Goal: Communication & Community: Answer question/provide support

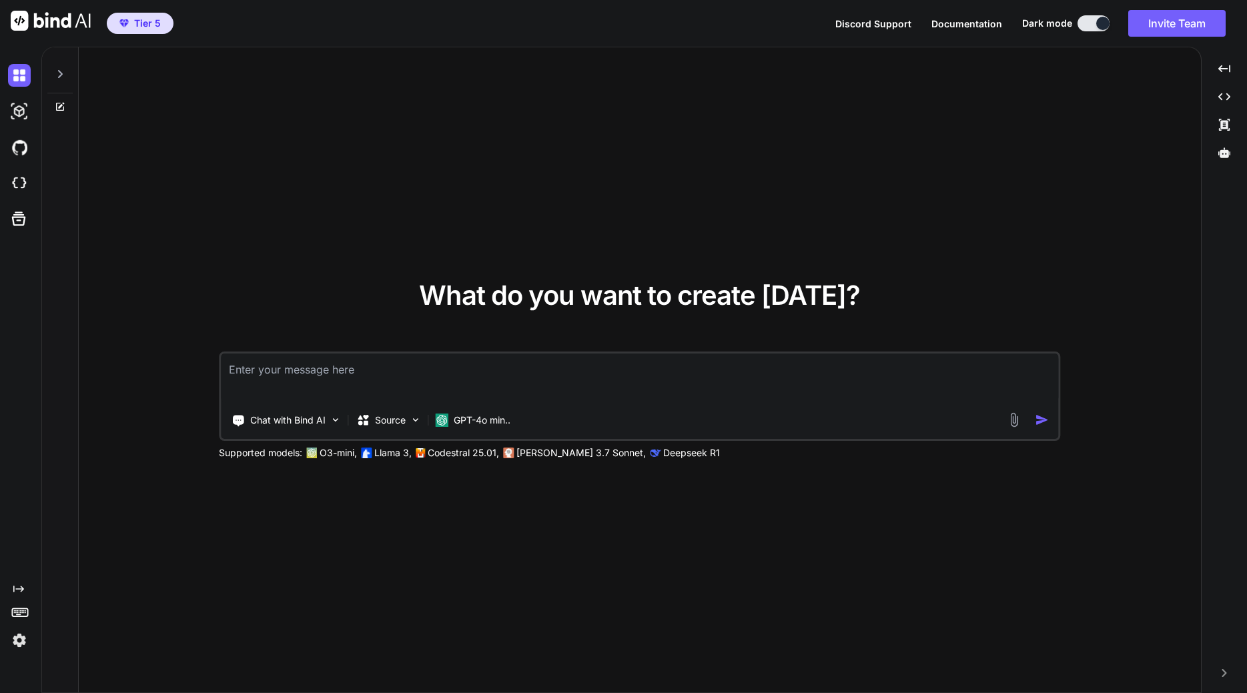
type textarea "x"
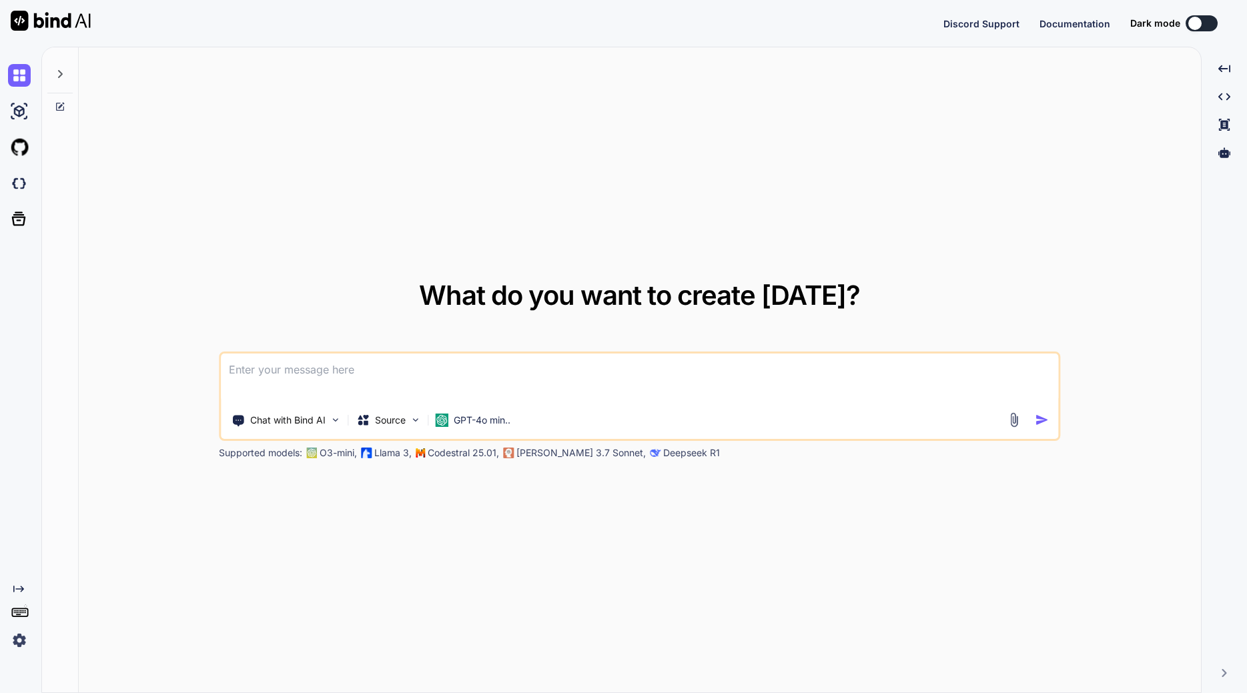
type textarea "x"
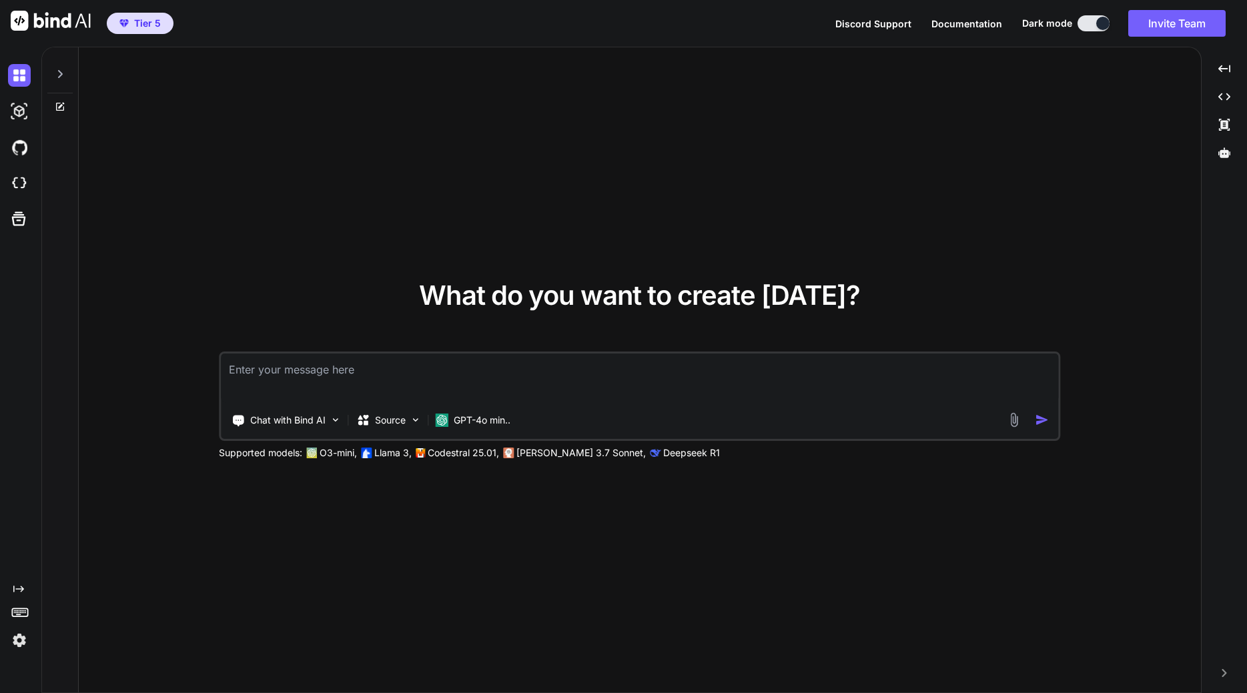
click at [21, 648] on img at bounding box center [19, 640] width 23 height 23
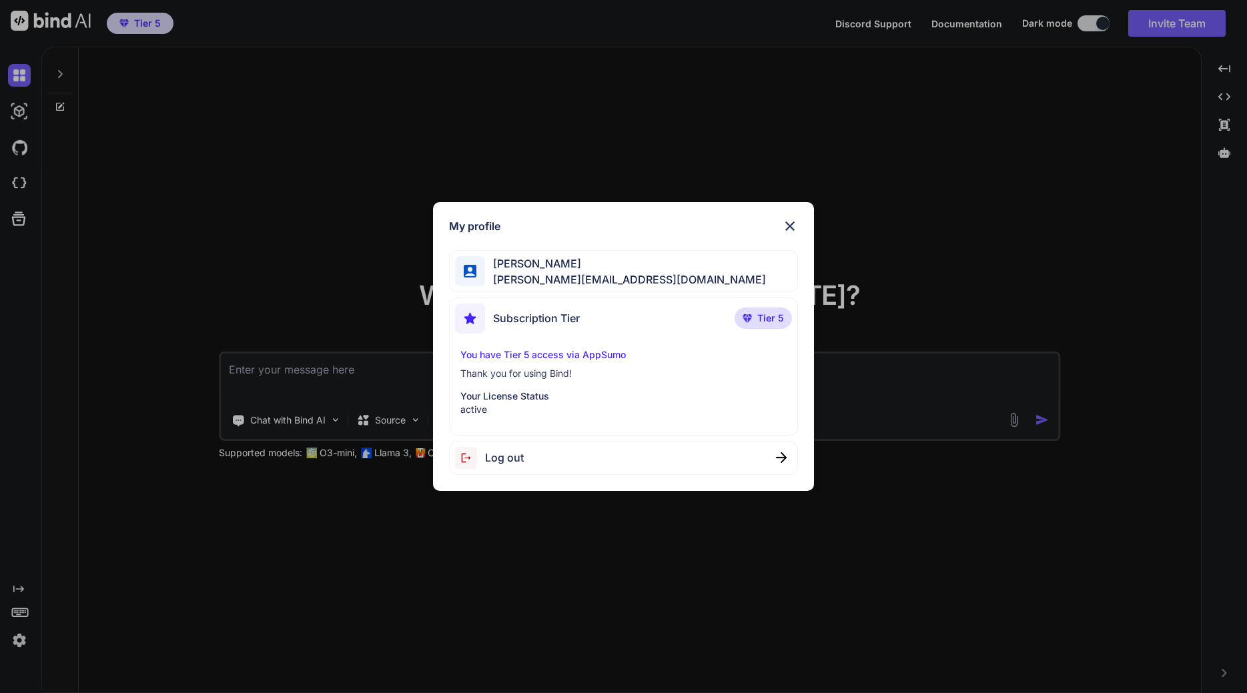
click at [581, 280] on span "[PERSON_NAME][EMAIL_ADDRESS][DOMAIN_NAME]" at bounding box center [625, 279] width 281 height 16
click at [590, 273] on span "[PERSON_NAME][EMAIL_ADDRESS][DOMAIN_NAME]" at bounding box center [625, 279] width 281 height 16
click at [566, 266] on span "[PERSON_NAME]" at bounding box center [625, 263] width 281 height 16
drag, startPoint x: 566, startPoint y: 266, endPoint x: 589, endPoint y: 254, distance: 26.3
click at [567, 268] on span "[PERSON_NAME]" at bounding box center [625, 263] width 281 height 16
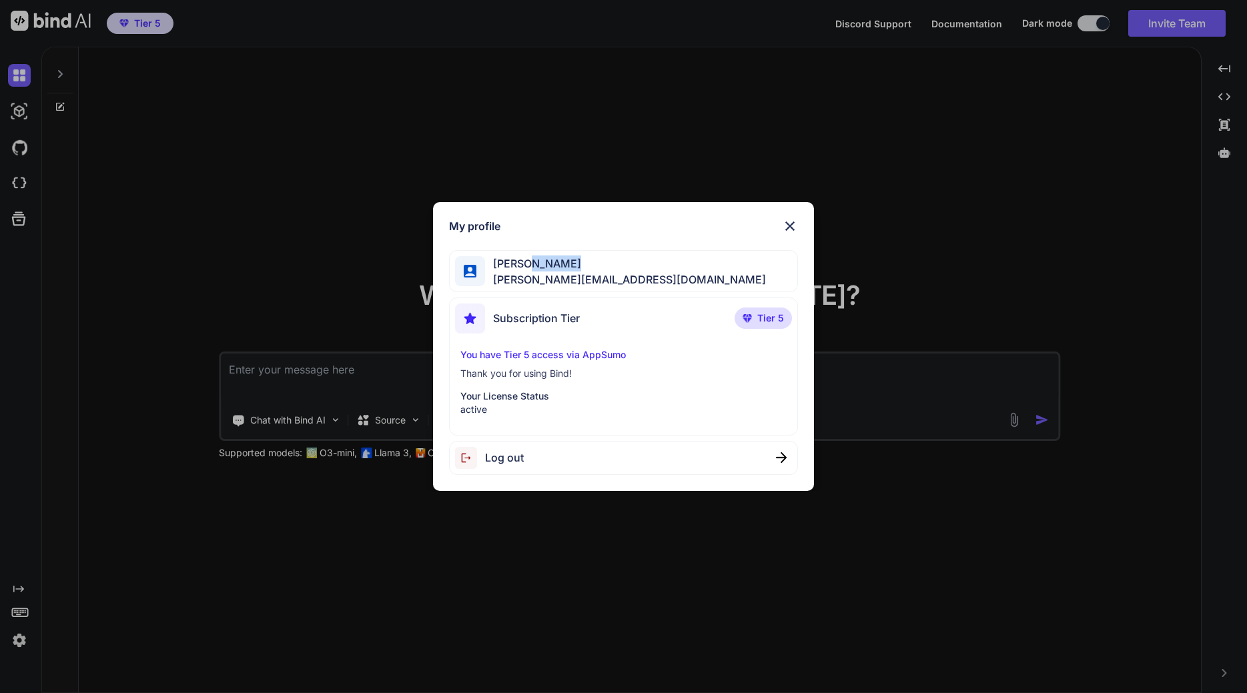
click at [471, 265] on img at bounding box center [470, 271] width 13 height 13
click at [504, 261] on span "Denis Dorigo" at bounding box center [625, 263] width 281 height 16
click at [687, 273] on div "Denis Dorigo denis.dorigo@waveloc.com" at bounding box center [623, 271] width 349 height 42
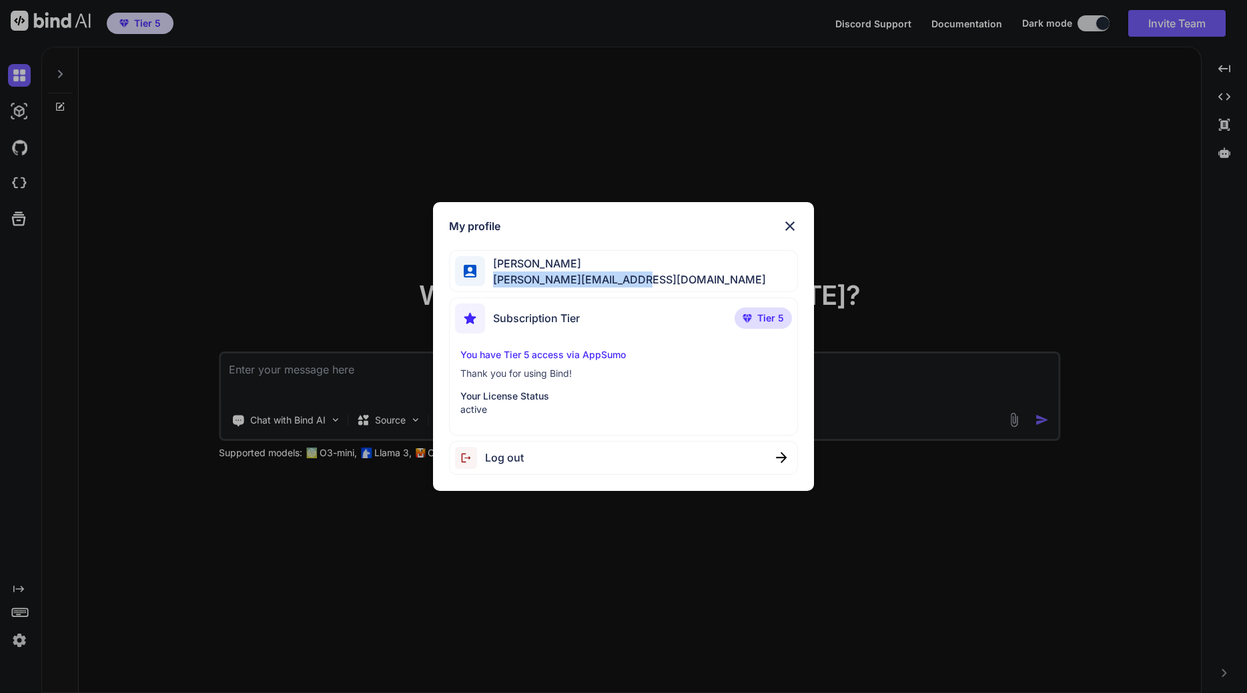
click at [701, 271] on div "Denis Dorigo denis.dorigo@waveloc.com" at bounding box center [623, 271] width 349 height 42
click at [788, 228] on img at bounding box center [790, 226] width 16 height 16
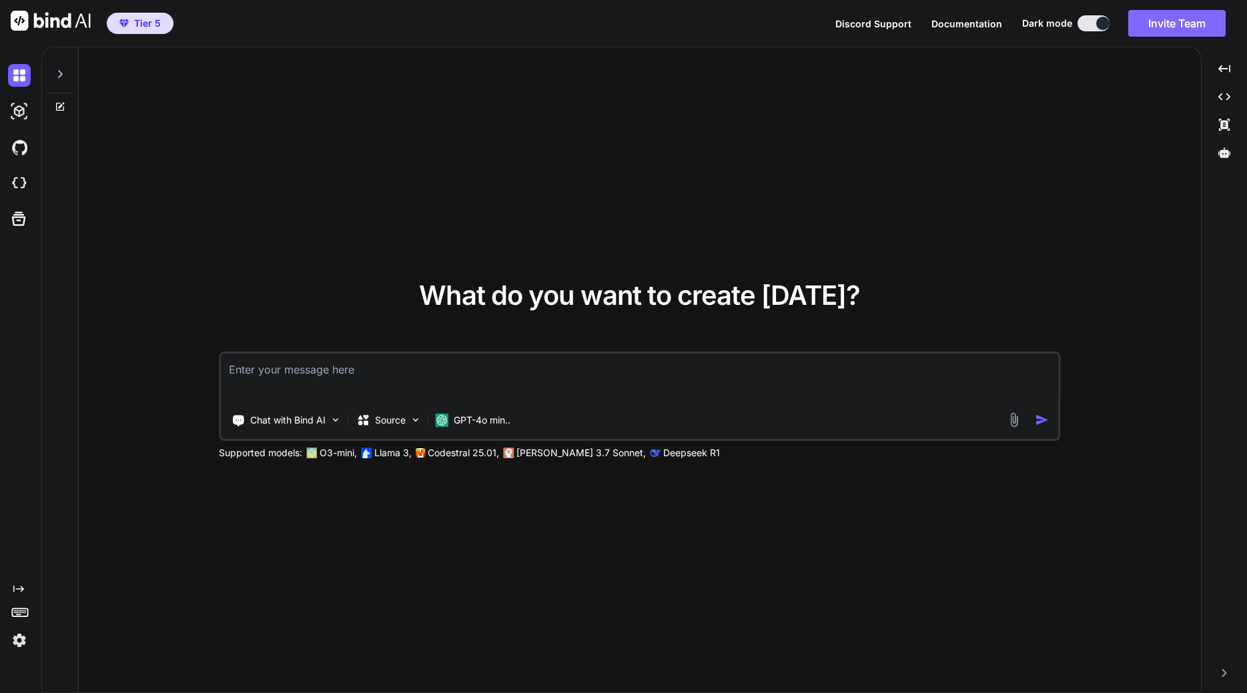
drag, startPoint x: 1171, startPoint y: 8, endPoint x: 1171, endPoint y: 19, distance: 10.7
click at [1171, 13] on div "Tier 5 Discord Support Documentation Dark mode Invite Team Created with Pixso." at bounding box center [623, 23] width 1247 height 47
click at [1170, 18] on button "Invite Team" at bounding box center [1176, 23] width 97 height 27
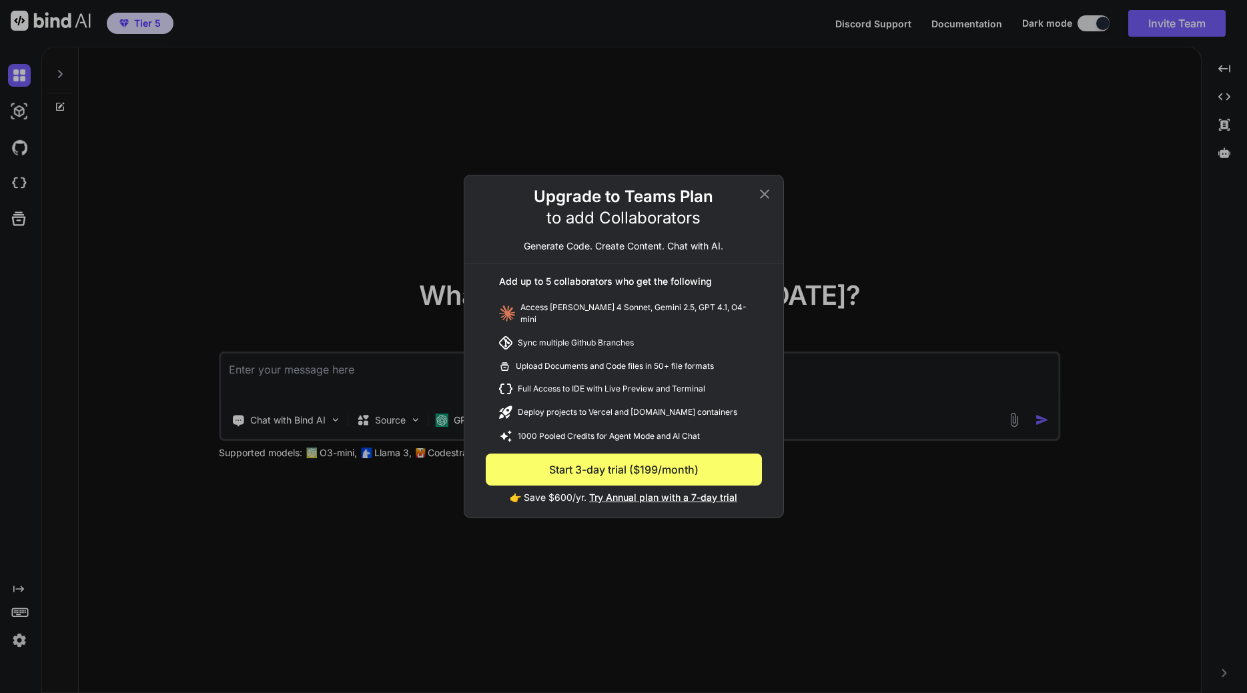
click at [762, 199] on icon at bounding box center [764, 193] width 9 height 9
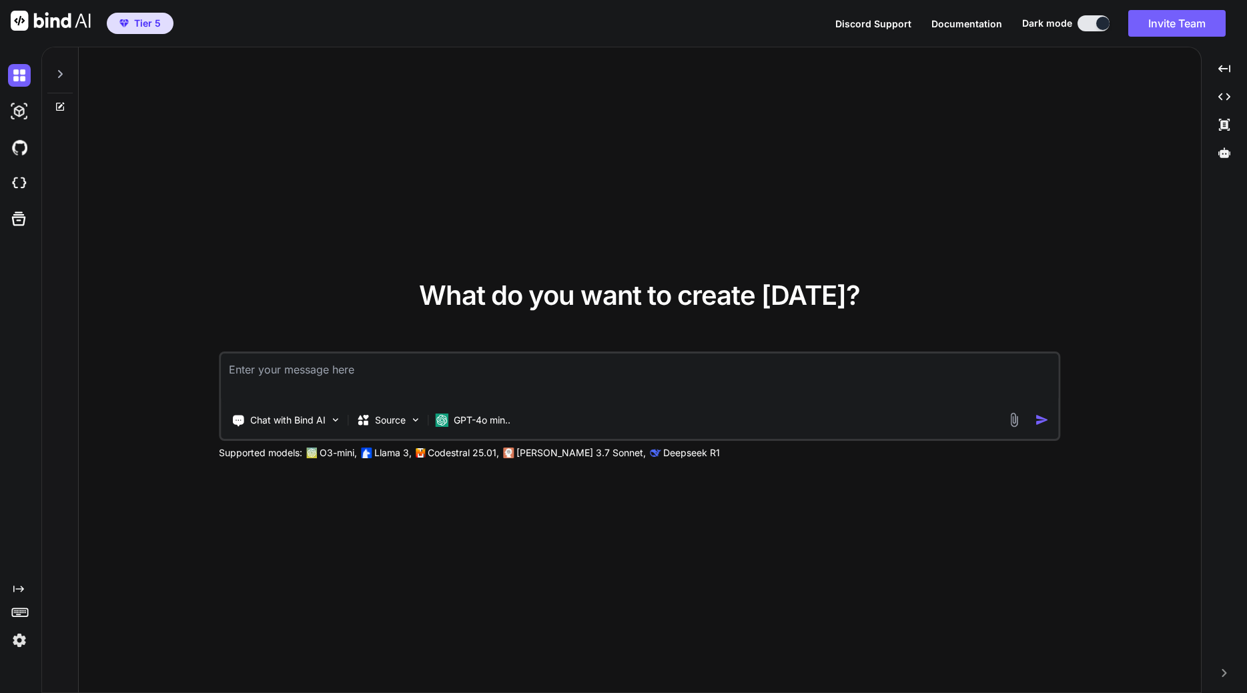
click at [14, 643] on img at bounding box center [19, 640] width 23 height 23
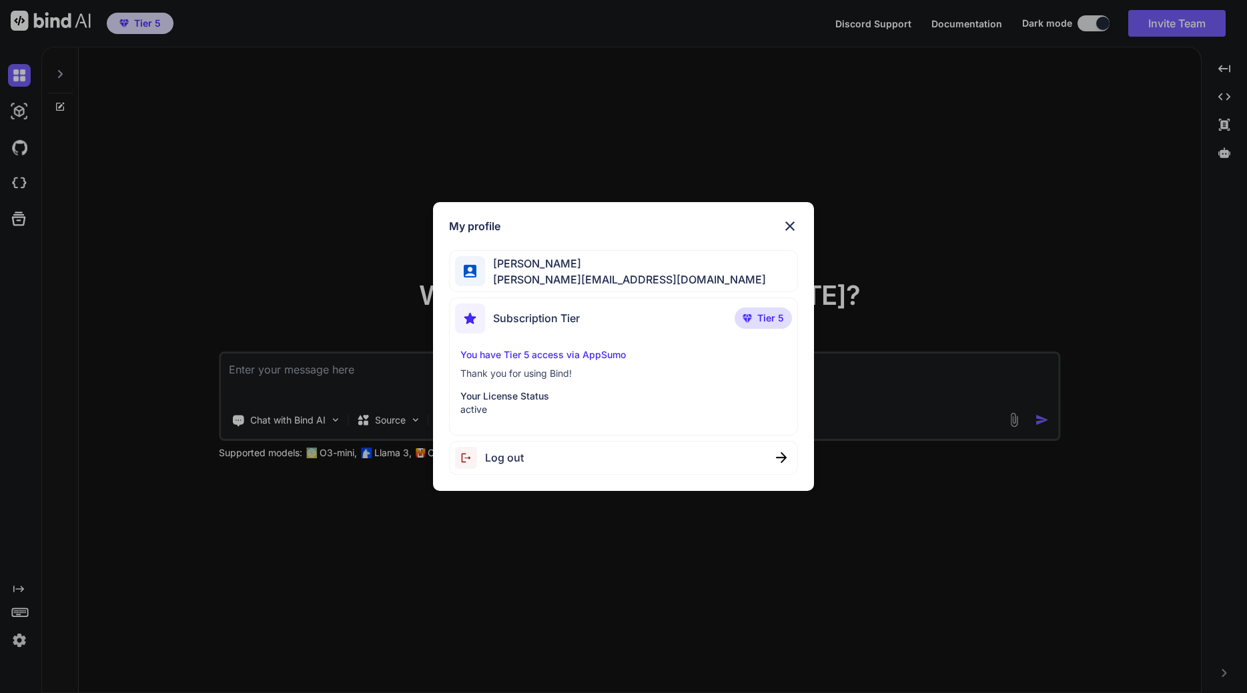
click at [535, 267] on span "Denis Dorigo" at bounding box center [625, 263] width 281 height 16
click at [784, 231] on img at bounding box center [790, 226] width 16 height 16
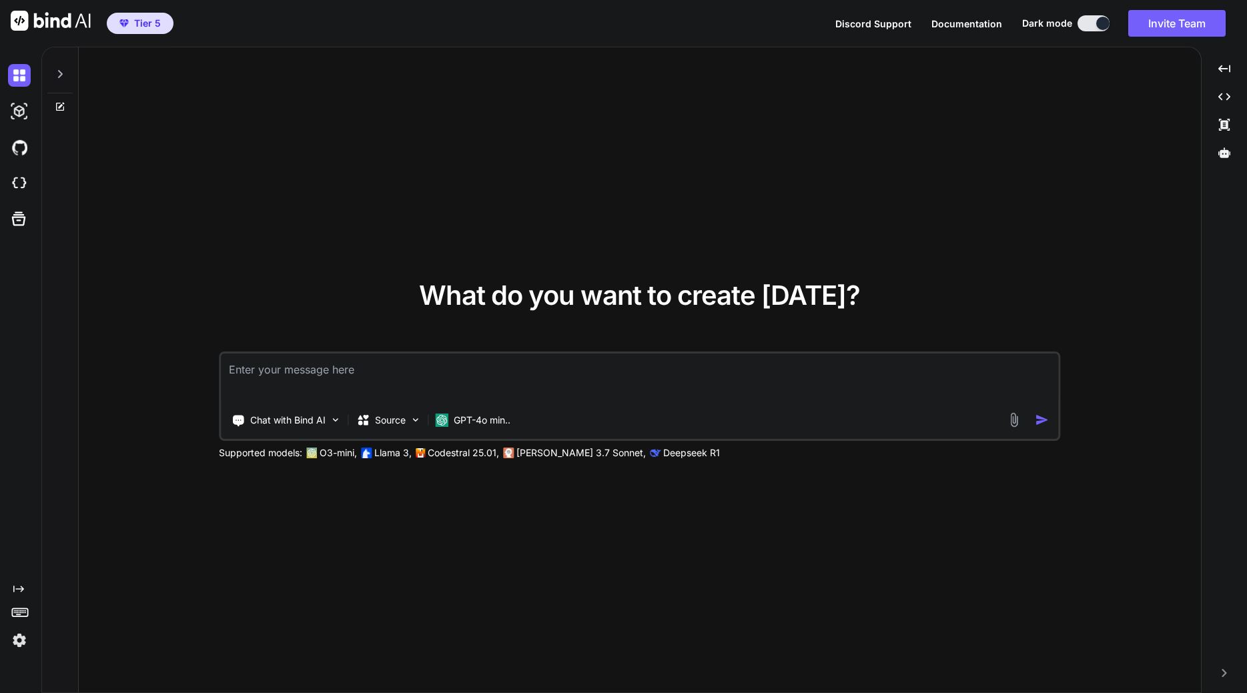
click at [14, 645] on img at bounding box center [19, 640] width 23 height 23
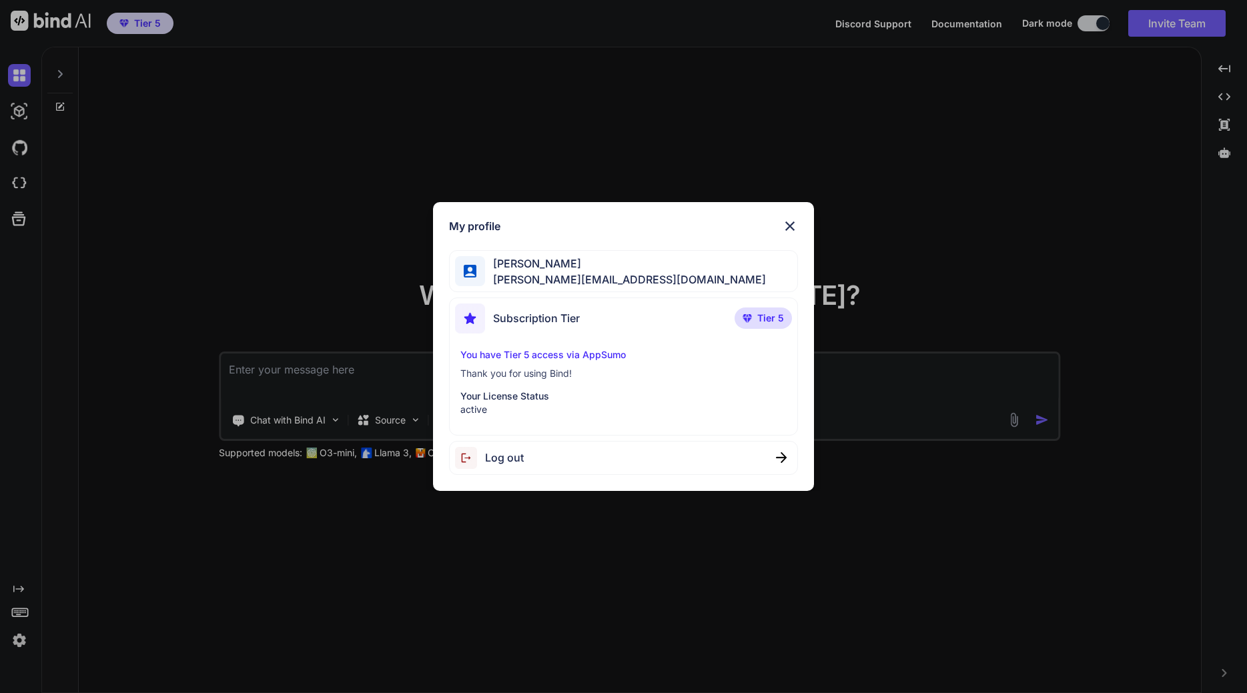
click at [548, 281] on span "denis.dorigo@waveloc.com" at bounding box center [625, 279] width 281 height 16
click at [615, 266] on span "Denis Dorigo" at bounding box center [625, 263] width 281 height 16
click at [783, 227] on img at bounding box center [790, 226] width 16 height 16
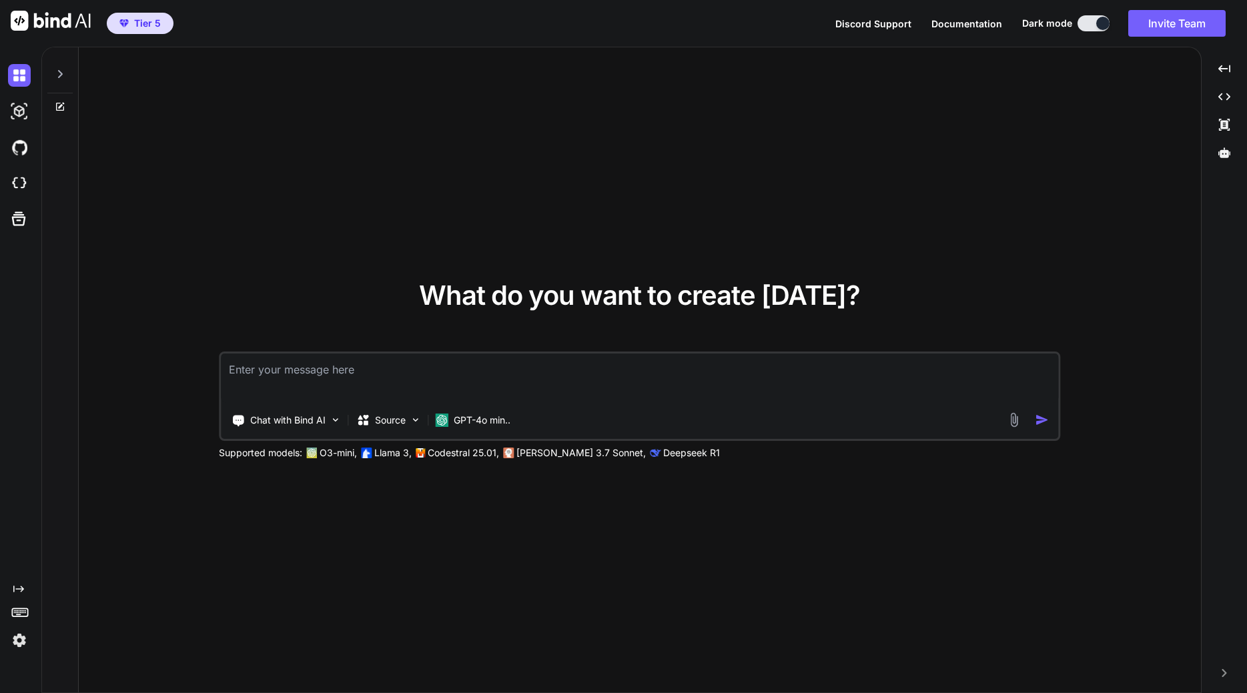
click at [864, 19] on span "Discord Support" at bounding box center [873, 23] width 76 height 11
click at [145, 550] on div "What do you want to create today? Chat with Bind AI Source GPT-4o min.. Support…" at bounding box center [640, 370] width 1122 height 646
click at [21, 643] on img at bounding box center [19, 640] width 23 height 23
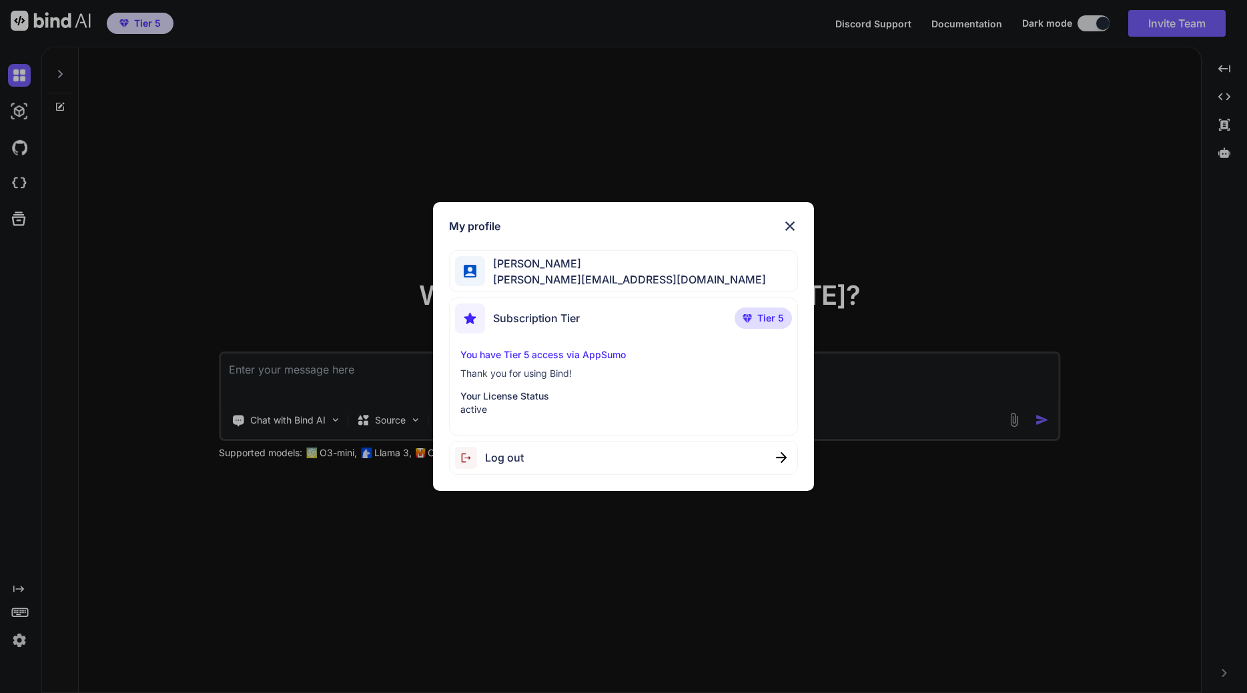
click at [572, 275] on span "denis.dorigo@waveloc.com" at bounding box center [625, 279] width 281 height 16
click at [590, 280] on span "denis.dorigo@waveloc.com" at bounding box center [625, 279] width 281 height 16
click at [590, 279] on span "denis.dorigo@waveloc.com" at bounding box center [625, 279] width 281 height 16
click at [664, 271] on div "Denis Dorigo denis.dorigo@waveloc.com" at bounding box center [623, 271] width 349 height 42
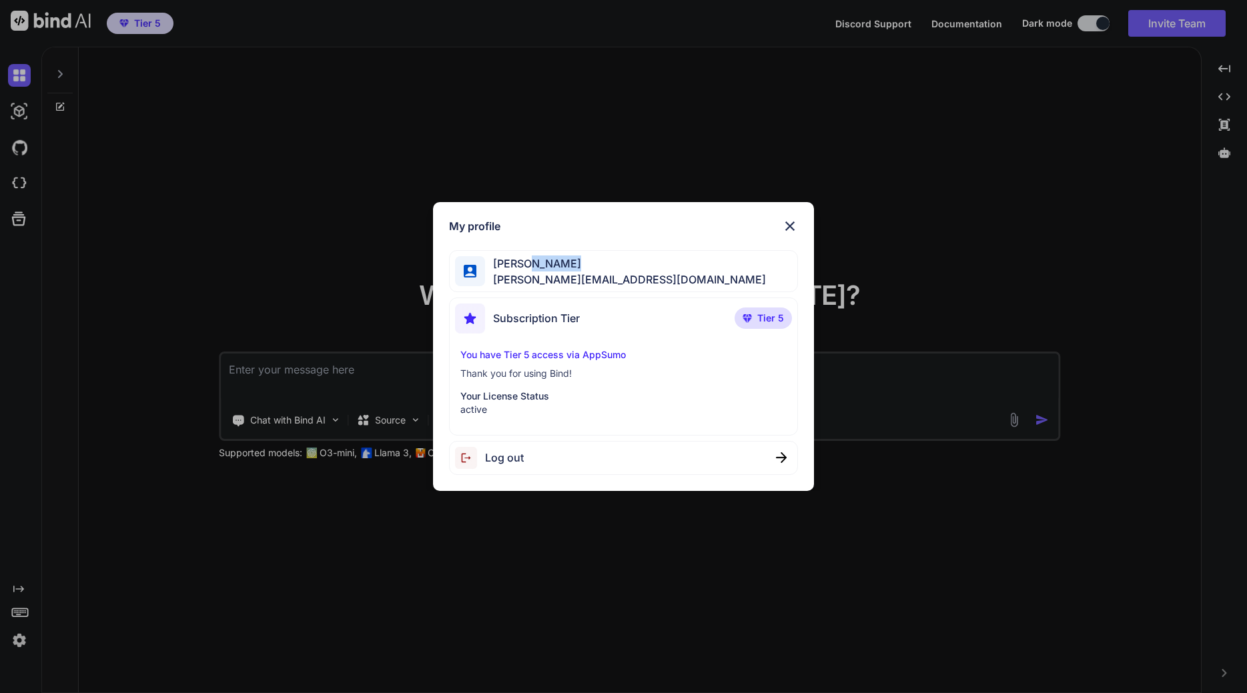
click at [664, 271] on div "Denis Dorigo denis.dorigo@waveloc.com" at bounding box center [623, 271] width 349 height 42
click at [665, 268] on div "Denis Dorigo denis.dorigo@waveloc.com" at bounding box center [623, 271] width 349 height 42
click at [666, 265] on div "Denis Dorigo denis.dorigo@waveloc.com" at bounding box center [623, 271] width 349 height 42
click at [666, 266] on div "Denis Dorigo denis.dorigo@waveloc.com" at bounding box center [623, 271] width 349 height 42
click at [666, 265] on div "Denis Dorigo denis.dorigo@waveloc.com" at bounding box center [623, 271] width 349 height 42
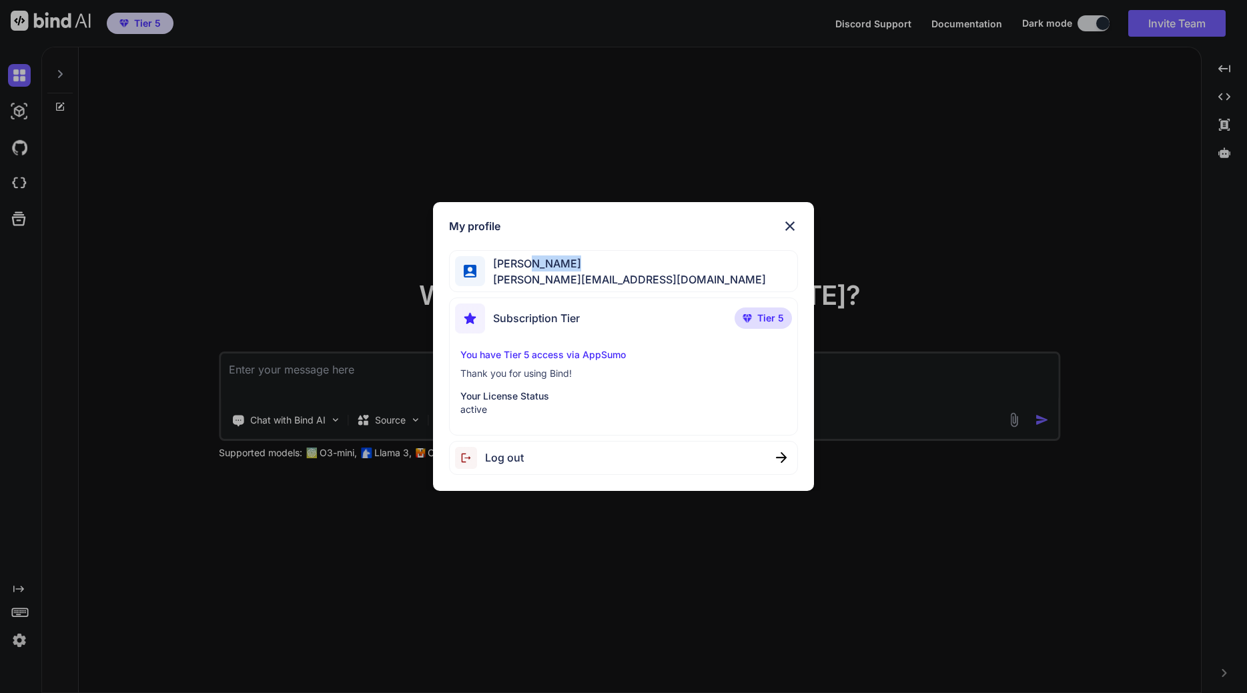
drag, startPoint x: 666, startPoint y: 265, endPoint x: 434, endPoint y: 273, distance: 232.2
click at [664, 266] on div "Denis Dorigo denis.dorigo@waveloc.com" at bounding box center [623, 271] width 349 height 42
drag, startPoint x: 438, startPoint y: 265, endPoint x: 444, endPoint y: 265, distance: 6.7
click at [440, 265] on div "My profile Denis Dorigo denis.dorigo@waveloc.com Subscription Tier Tier 5 You h…" at bounding box center [623, 346] width 381 height 289
click at [480, 266] on div at bounding box center [470, 271] width 30 height 30
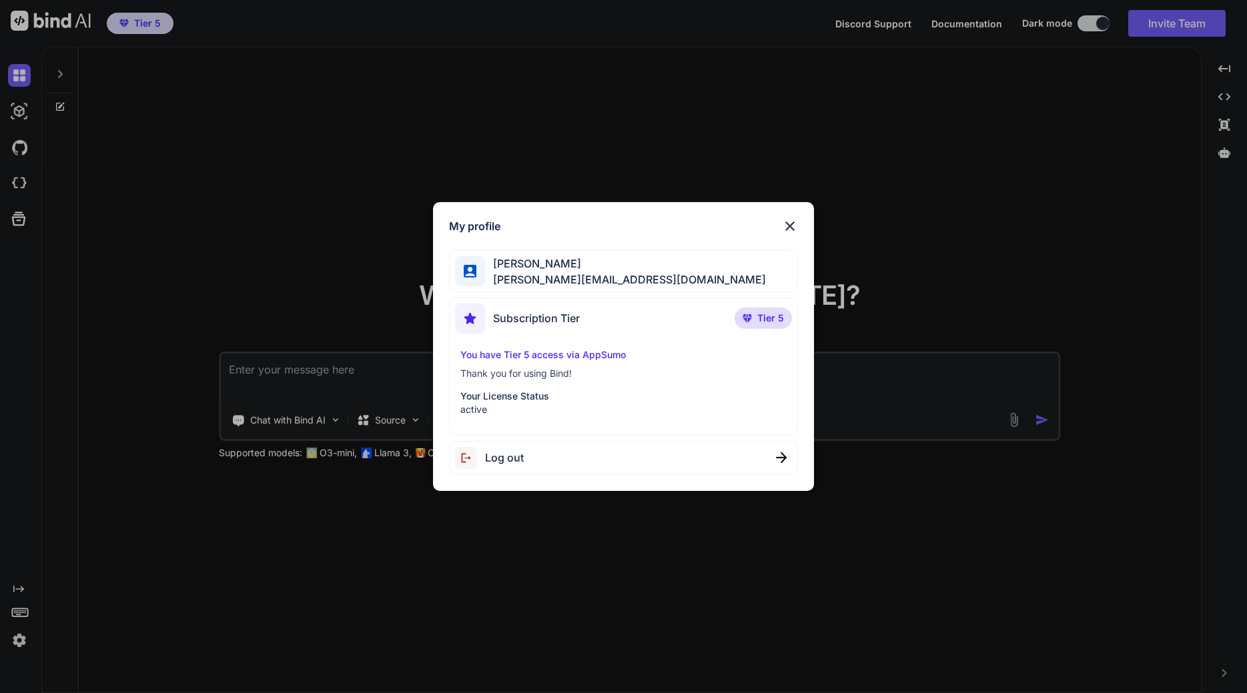
click at [480, 265] on div at bounding box center [470, 271] width 30 height 30
click at [780, 315] on span "Tier 5" at bounding box center [770, 317] width 27 height 13
click at [790, 225] on img at bounding box center [790, 226] width 16 height 16
